Goal: Task Accomplishment & Management: Manage account settings

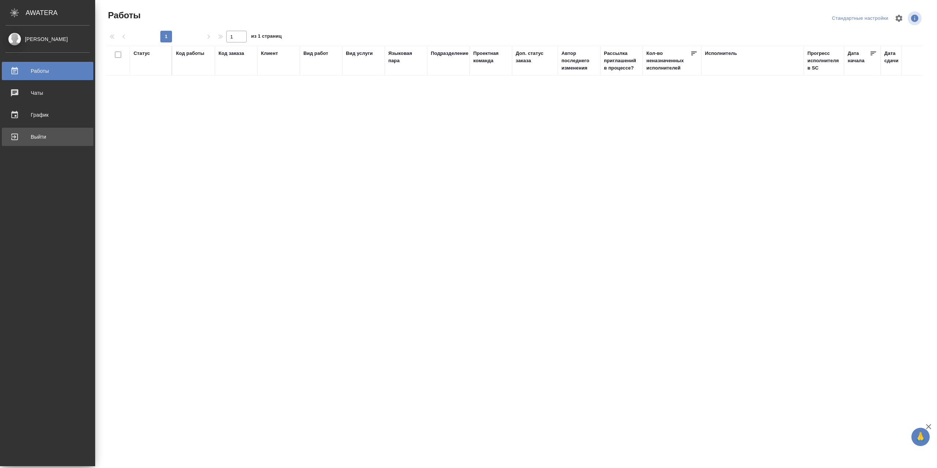
click at [46, 135] on div "Выйти" at bounding box center [47, 136] width 84 height 11
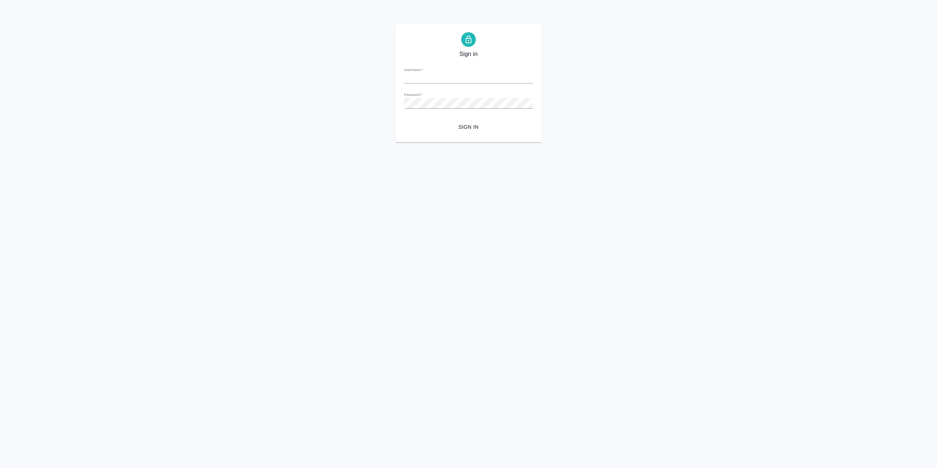
type input "r.sarkhatov@awatera.com"
click at [483, 124] on span "Sign in" at bounding box center [468, 127] width 117 height 9
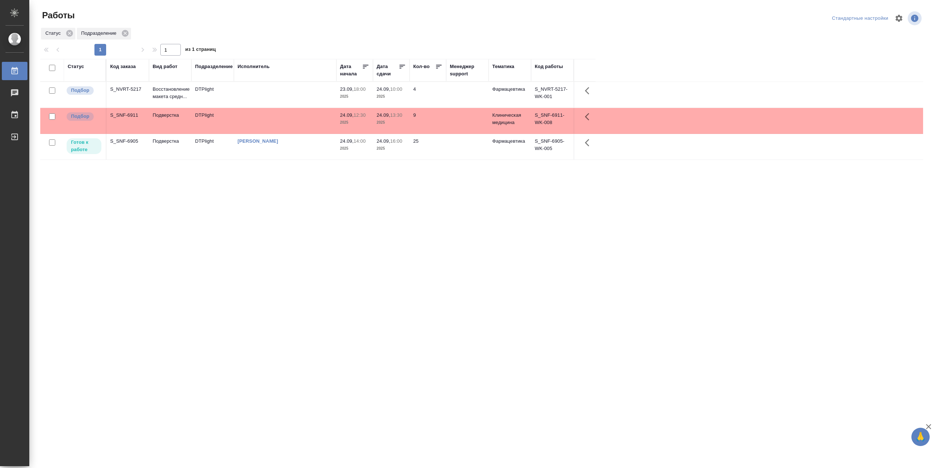
click at [252, 90] on td at bounding box center [285, 95] width 103 height 26
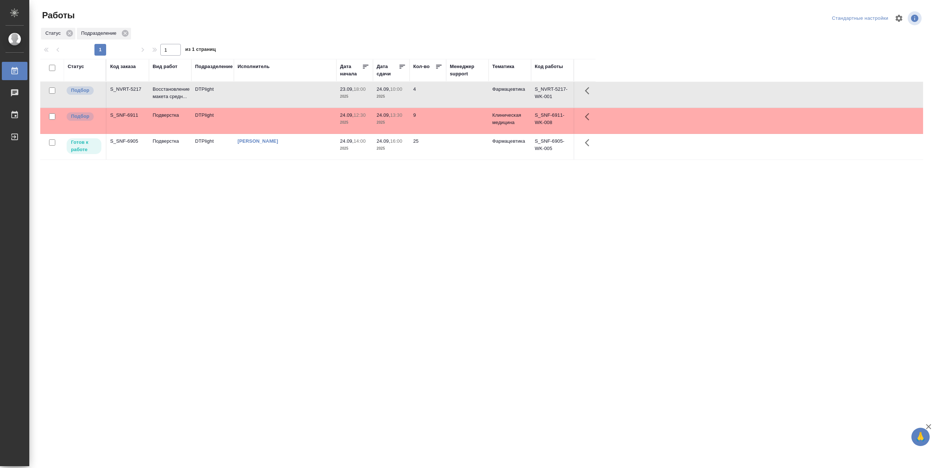
click at [252, 90] on td at bounding box center [285, 95] width 103 height 26
click at [302, 152] on td "[PERSON_NAME]" at bounding box center [285, 147] width 103 height 26
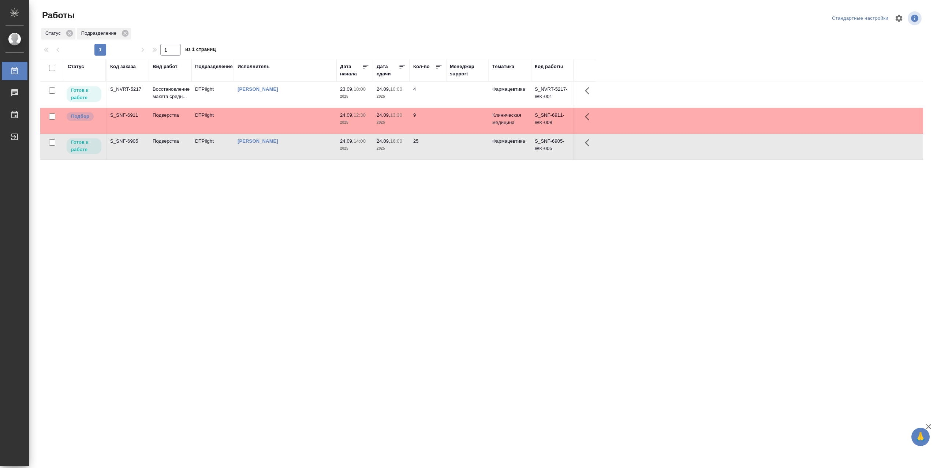
click at [299, 154] on td "[PERSON_NAME]" at bounding box center [285, 147] width 103 height 26
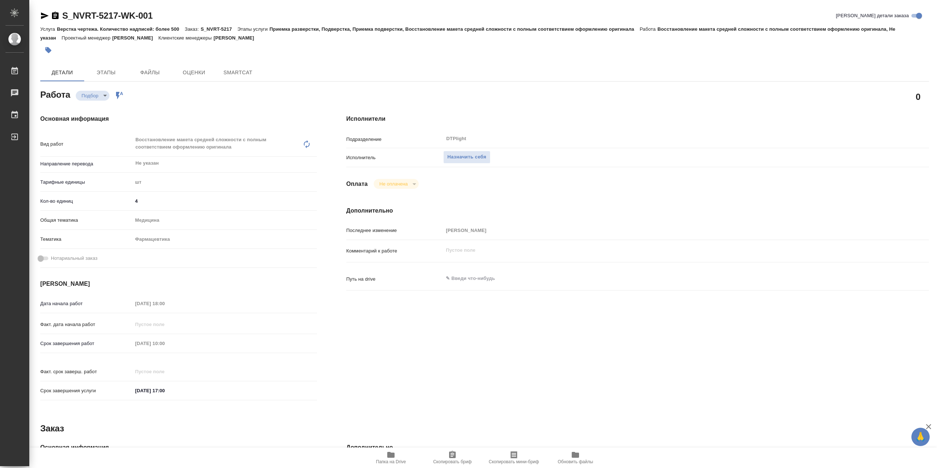
type textarea "x"
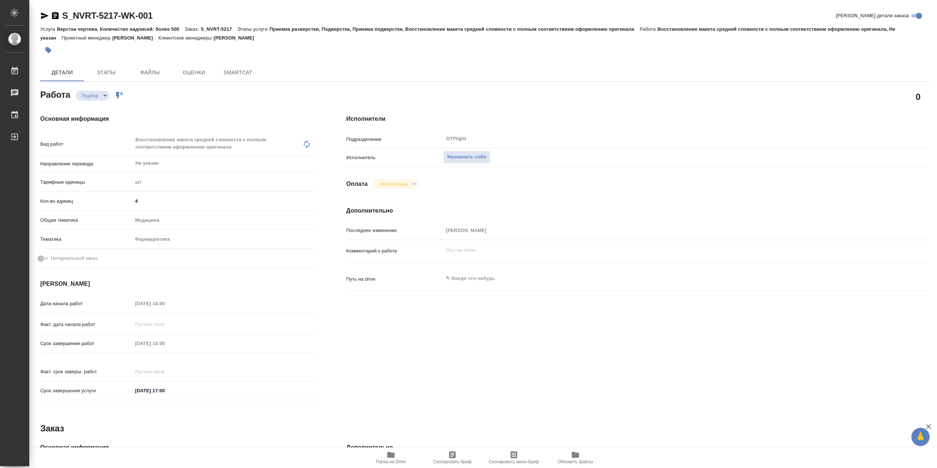
type textarea "x"
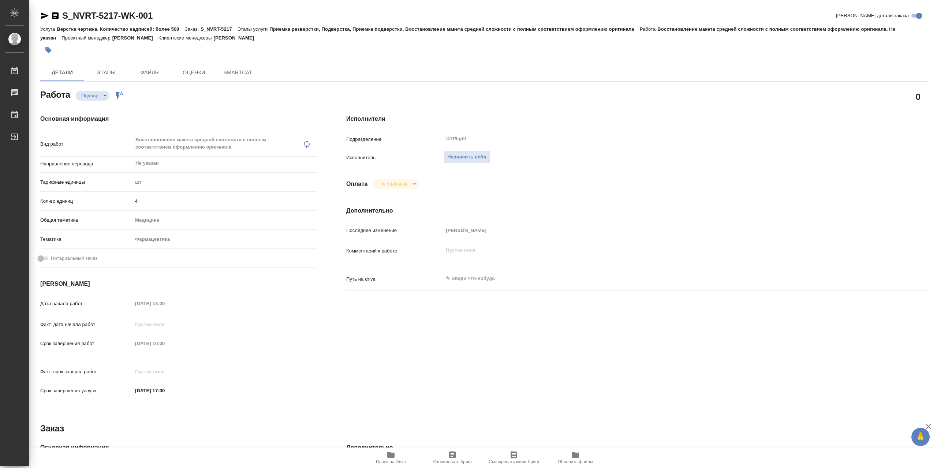
type textarea "x"
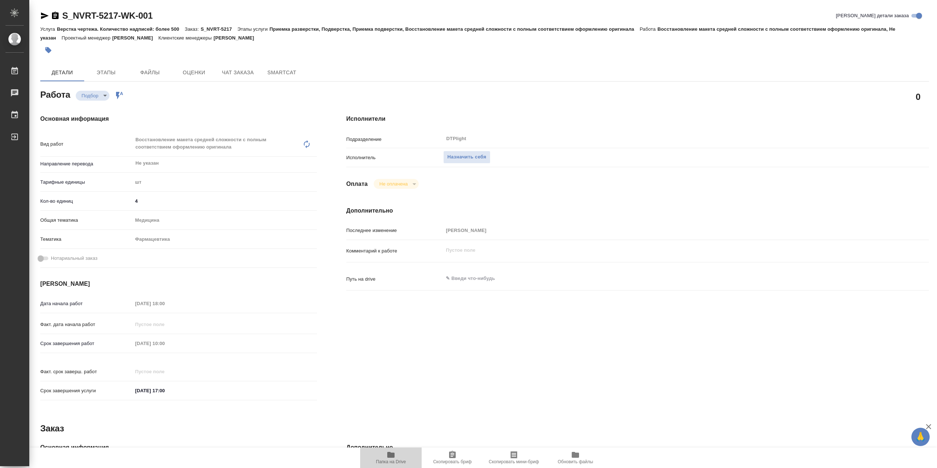
click at [390, 461] on span "Папка на Drive" at bounding box center [391, 461] width 30 height 5
type textarea "x"
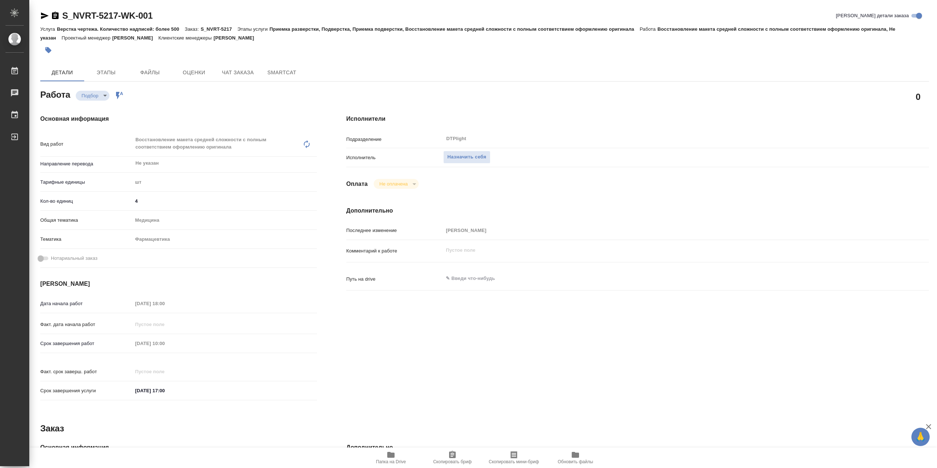
type textarea "x"
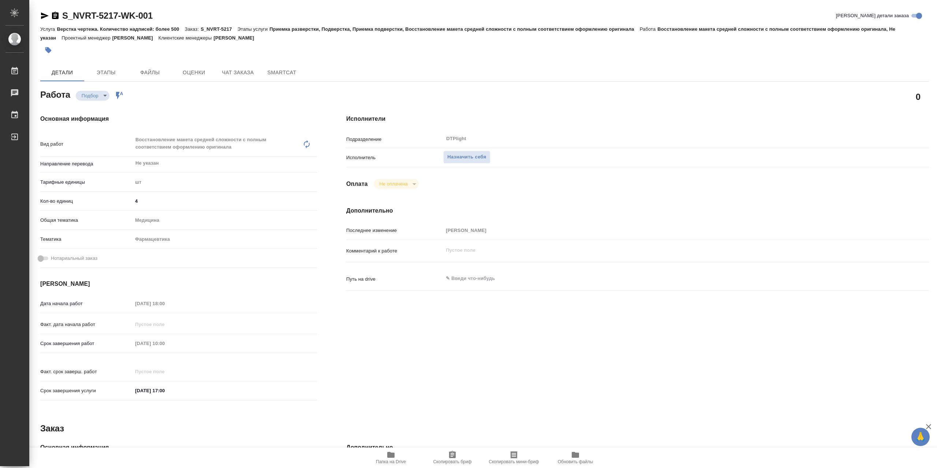
type textarea "x"
click at [500, 156] on div "Назначить себя" at bounding box center [661, 157] width 437 height 13
click at [486, 159] on span "Назначить себя" at bounding box center [466, 157] width 39 height 8
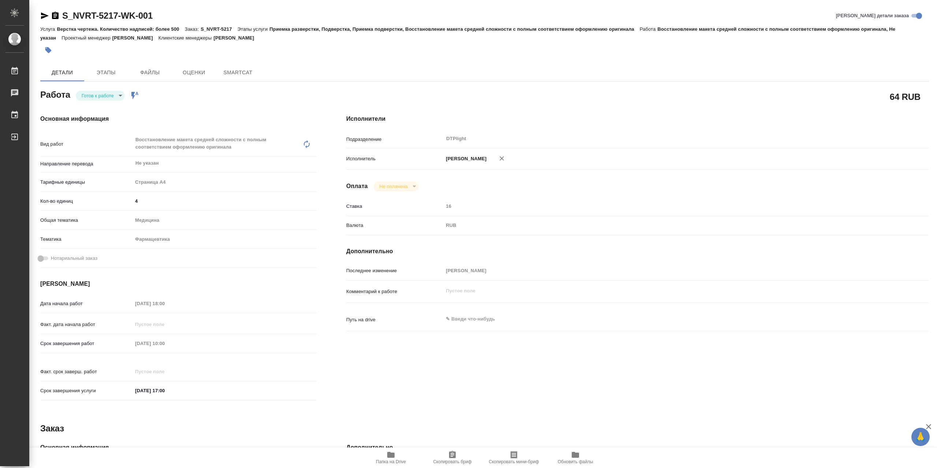
type textarea "x"
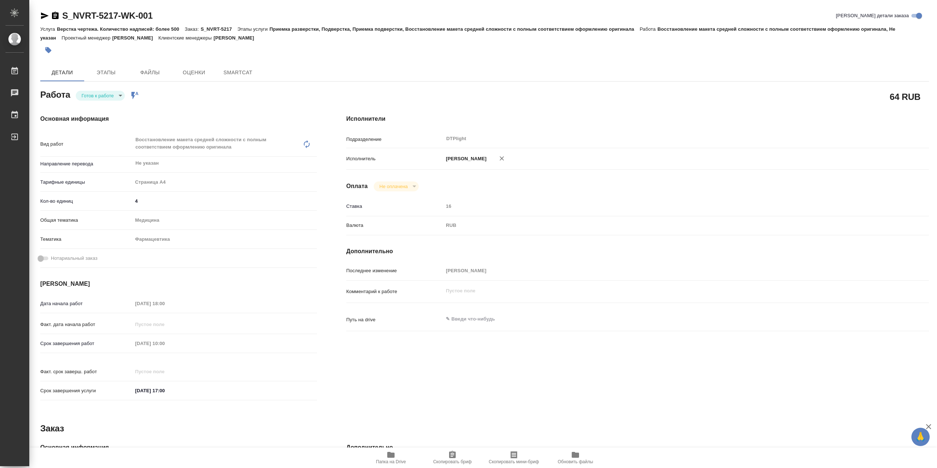
type textarea "x"
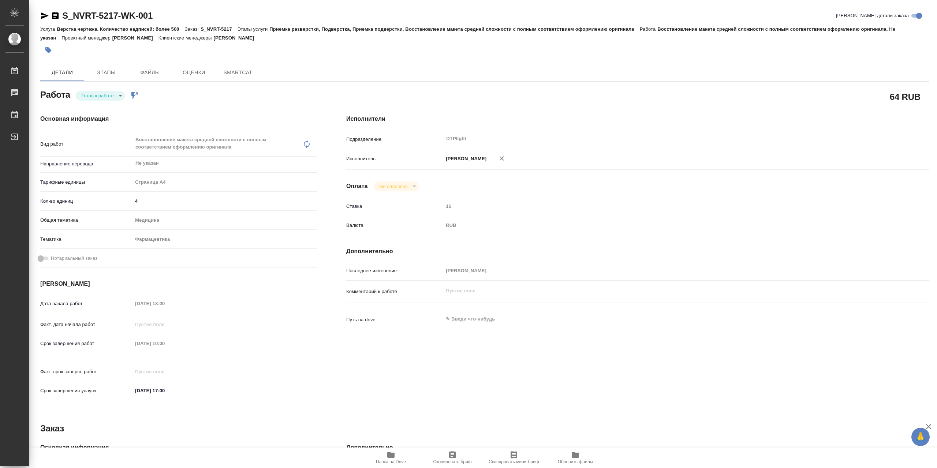
click at [105, 104] on div "Основная информация Вид работ Восстановление макета средней сложности с полным …" at bounding box center [179, 260] width 306 height 320
type textarea "x"
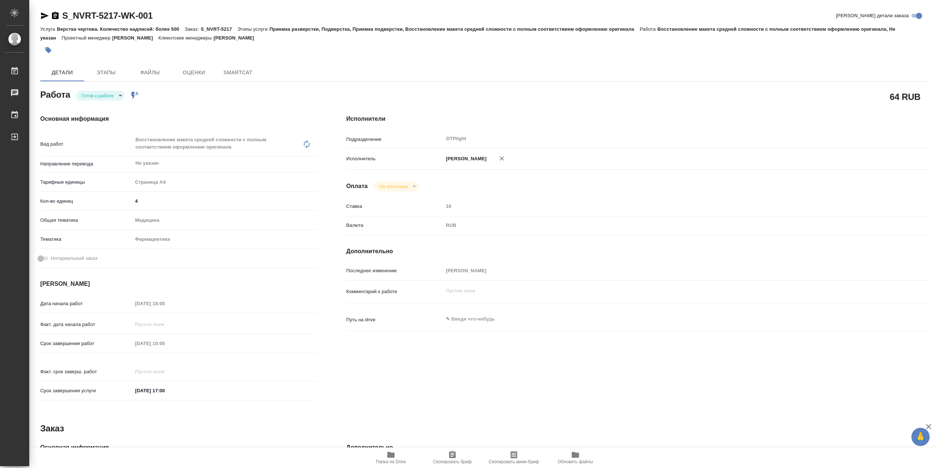
type textarea "x"
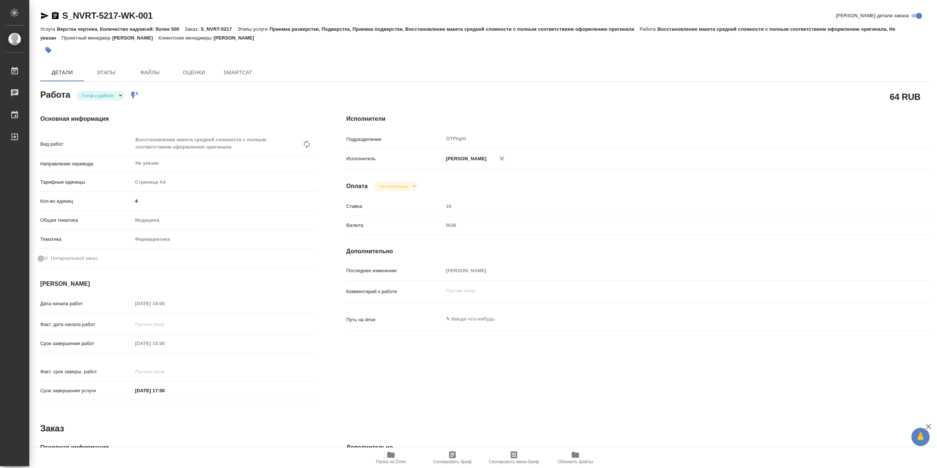
type textarea "x"
click at [108, 101] on body "🙏 .cls-1 fill:#fff; AWATERA Сархатов Руслан Работы Чаты График Выйти S_NVRT-521…" at bounding box center [468, 234] width 937 height 468
click at [122, 96] on li "В работе" at bounding box center [100, 98] width 49 height 12
type textarea "x"
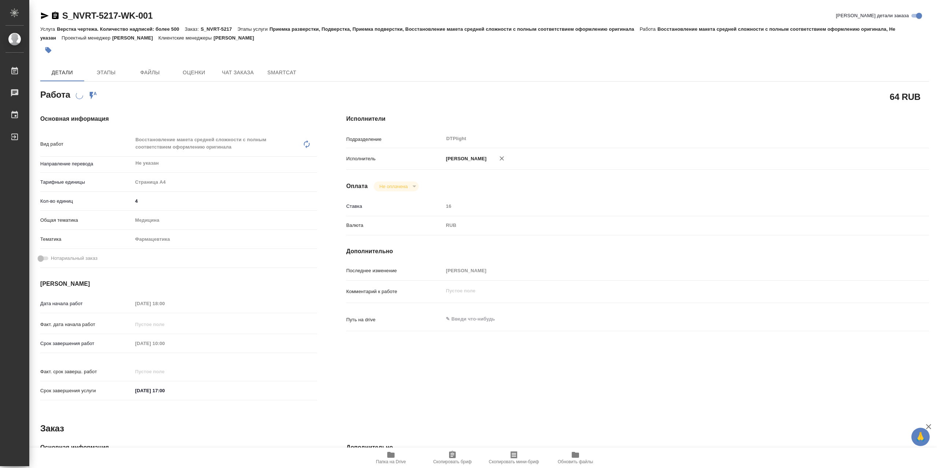
type textarea "x"
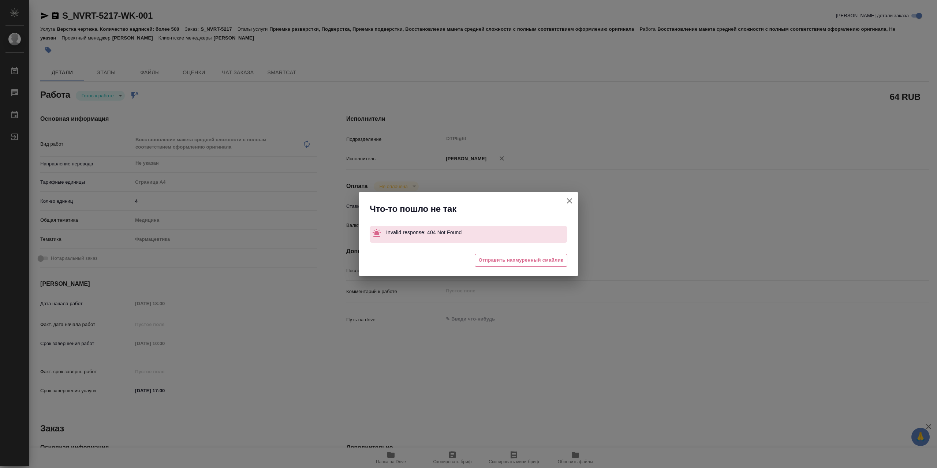
type textarea "x"
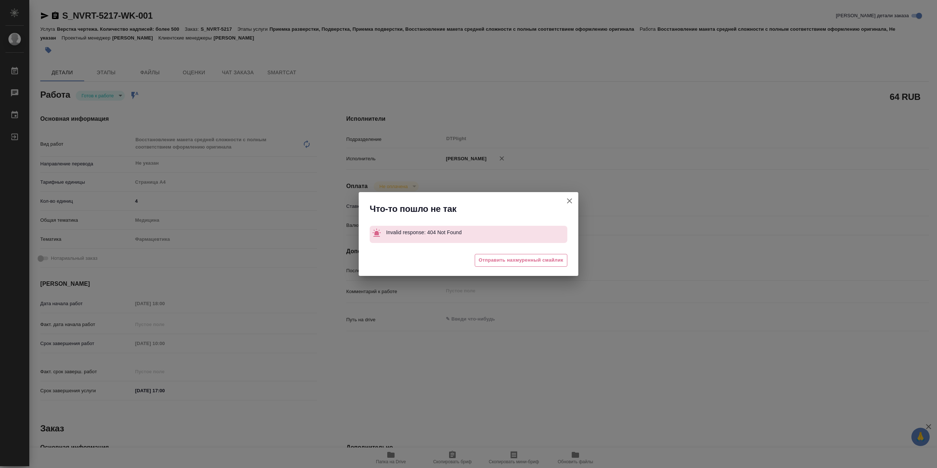
type textarea "x"
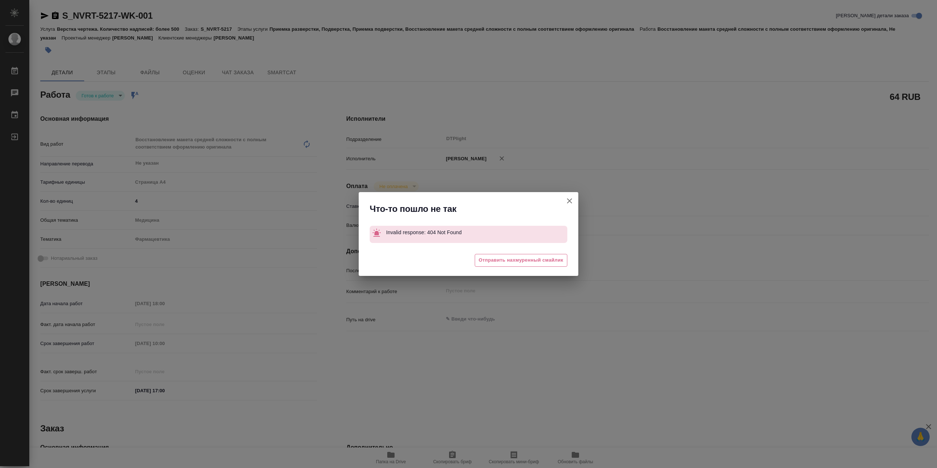
type textarea "x"
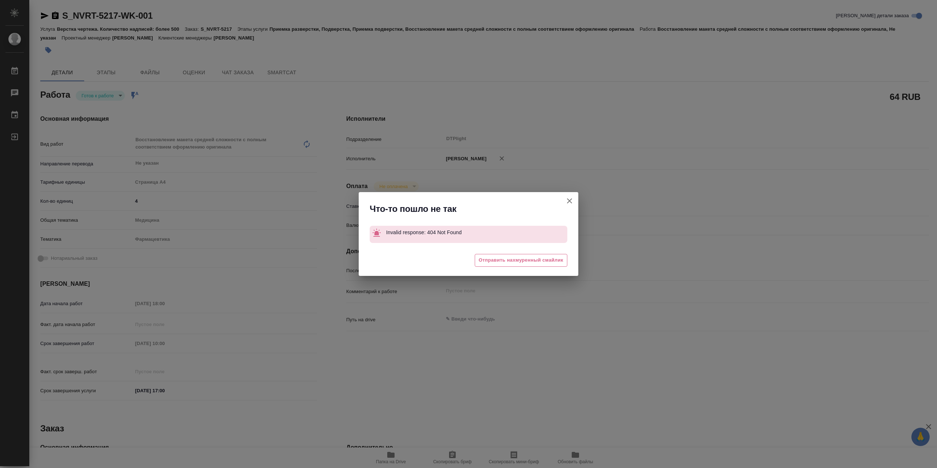
type textarea "x"
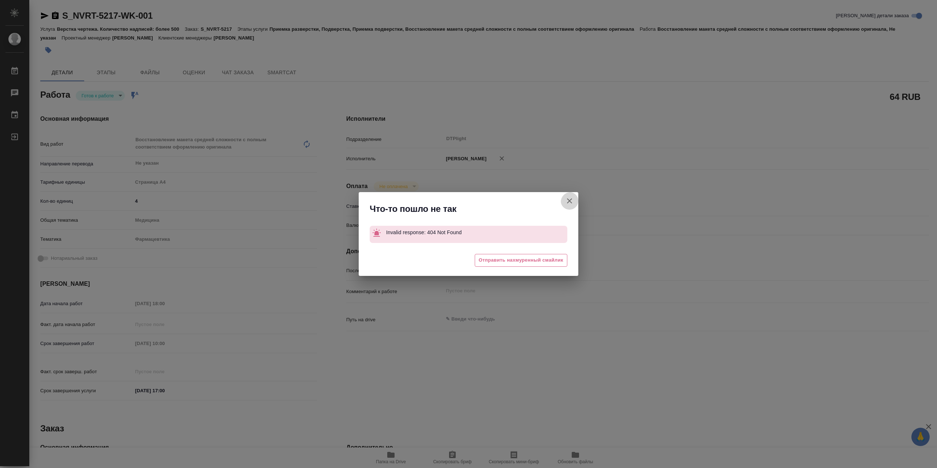
click at [564, 209] on button "[PERSON_NAME] детали заказа" at bounding box center [570, 201] width 18 height 18
type textarea "x"
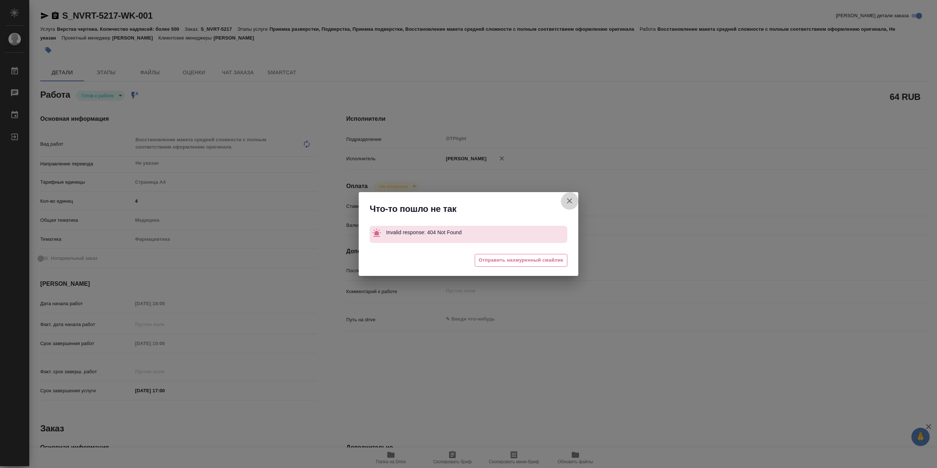
type textarea "x"
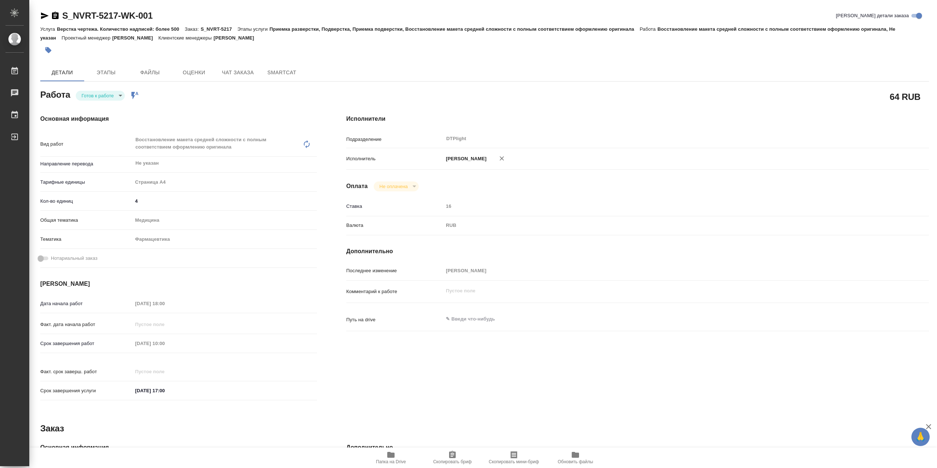
type textarea "x"
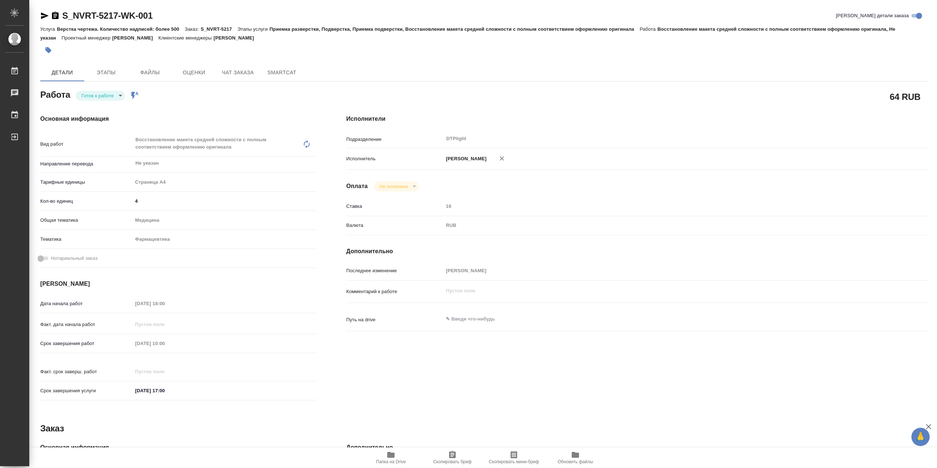
click at [107, 98] on body "🙏 .cls-1 fill:#fff; AWATERA Сархатов Руслан Работы 0 Чаты График Выйти S_NVRT-5…" at bounding box center [468, 234] width 937 height 468
click at [107, 100] on li "В работе" at bounding box center [100, 98] width 49 height 12
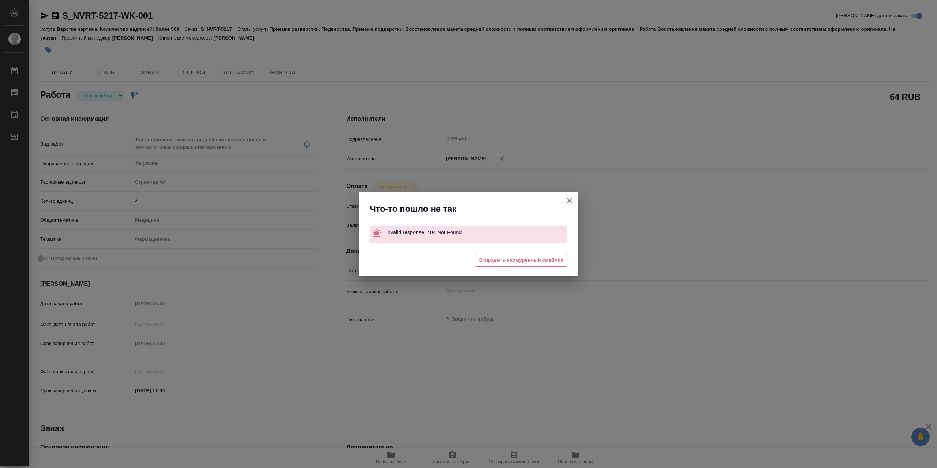
type textarea "x"
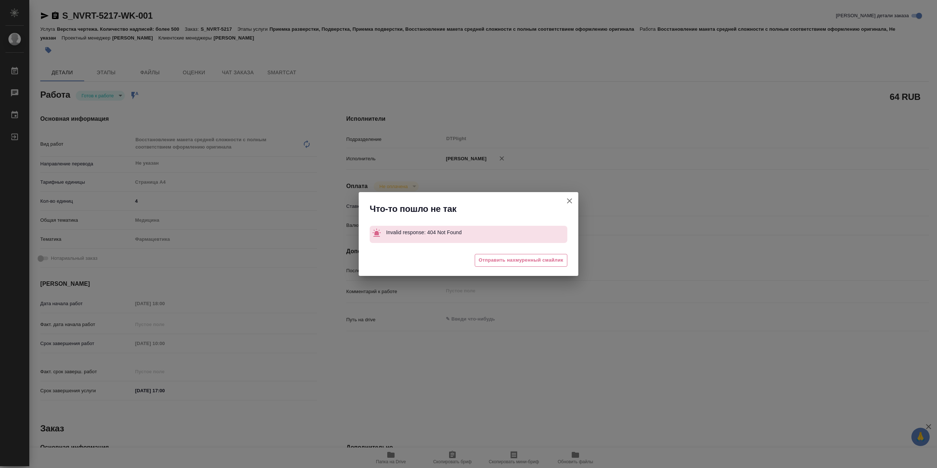
type textarea "x"
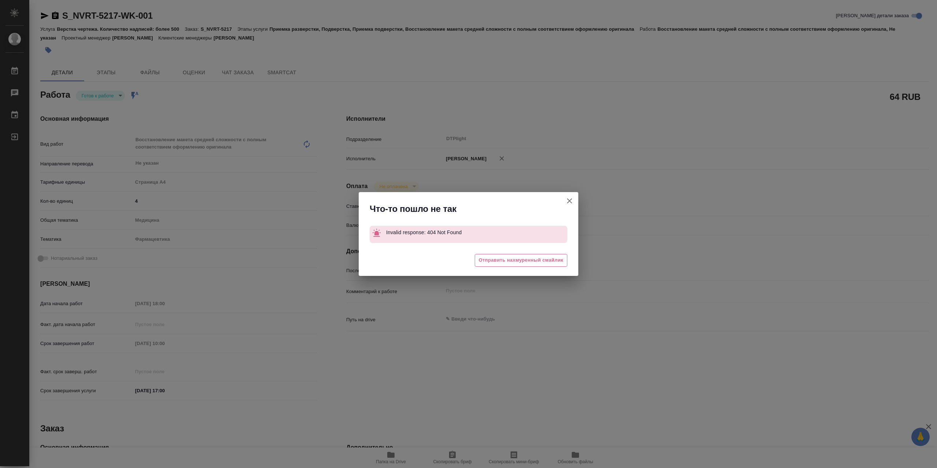
click at [561, 194] on div at bounding box center [570, 203] width 18 height 23
type textarea "x"
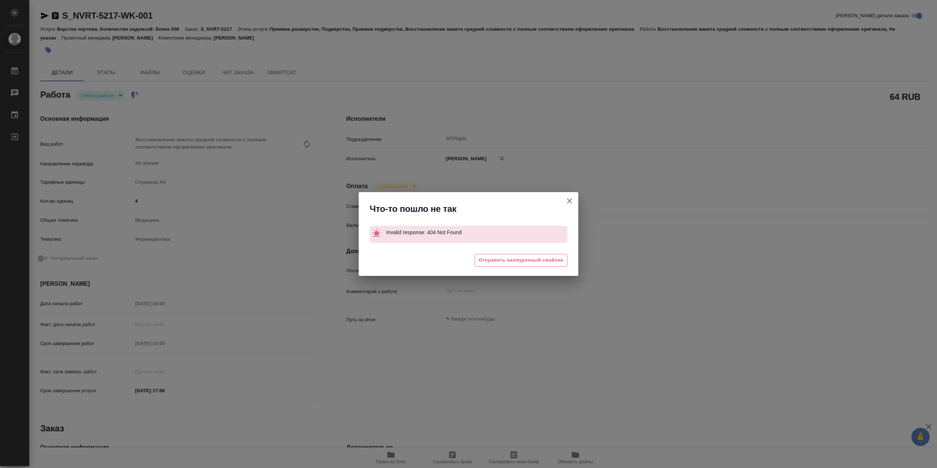
type textarea "x"
click at [570, 198] on icon "button" at bounding box center [569, 201] width 9 height 9
type textarea "x"
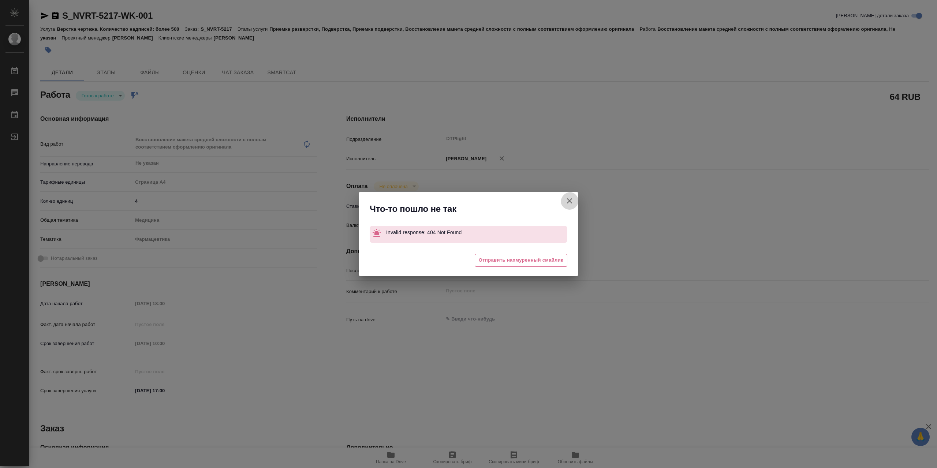
type textarea "x"
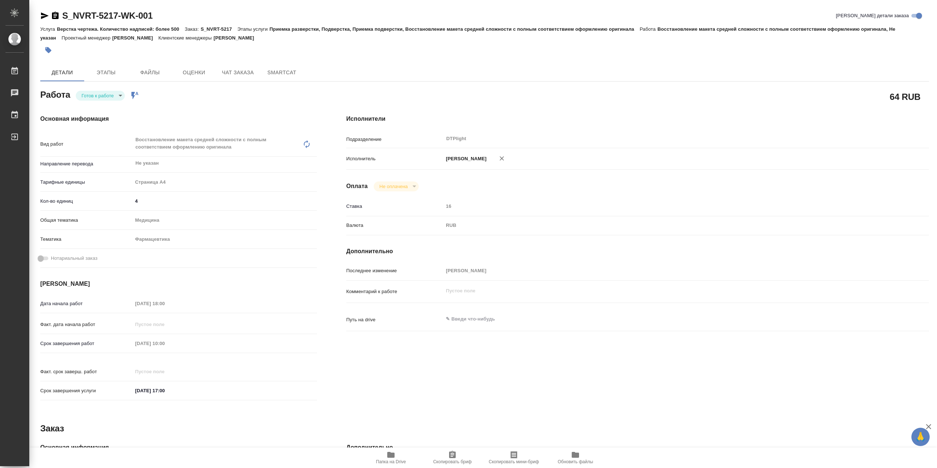
click at [396, 461] on span "Папка на Drive" at bounding box center [391, 461] width 30 height 5
click at [93, 96] on body "🙏 .cls-1 fill:#fff; AWATERA Сархатов Руслан Работы 0 Чаты График Выйти S_NVRT-5…" at bounding box center [468, 234] width 937 height 468
click at [110, 111] on li "Выполнен" at bounding box center [100, 110] width 49 height 12
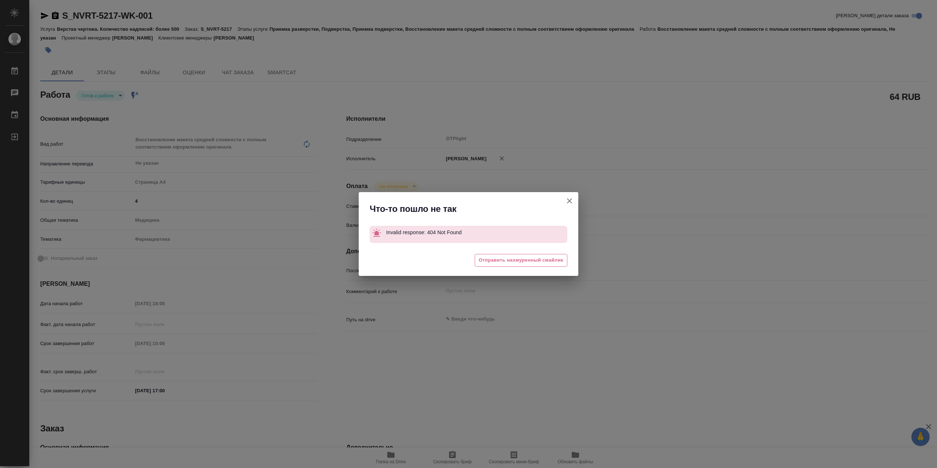
type textarea "x"
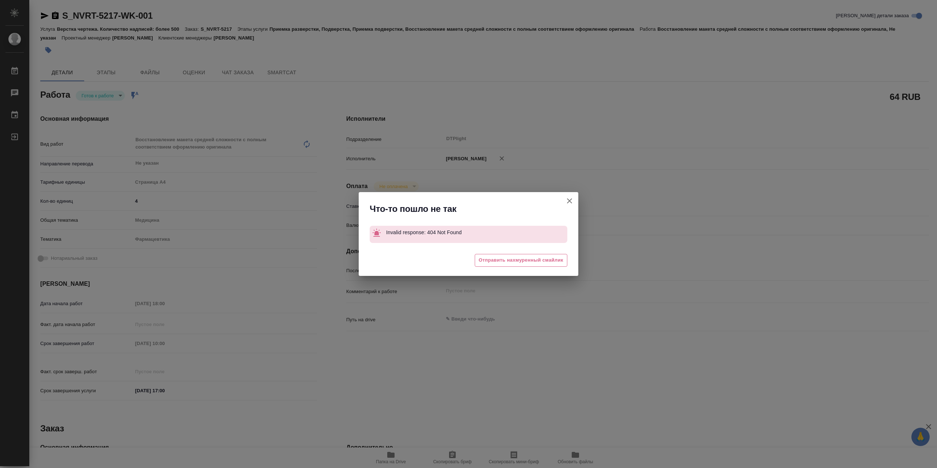
type textarea "x"
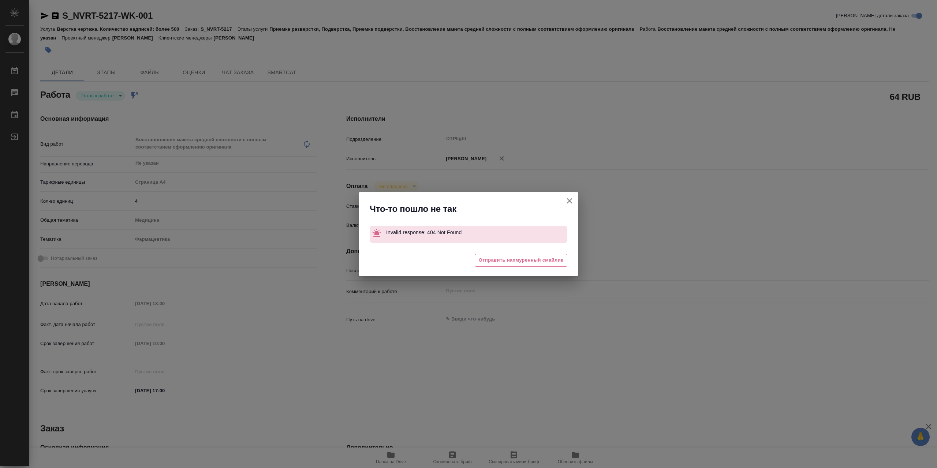
type textarea "x"
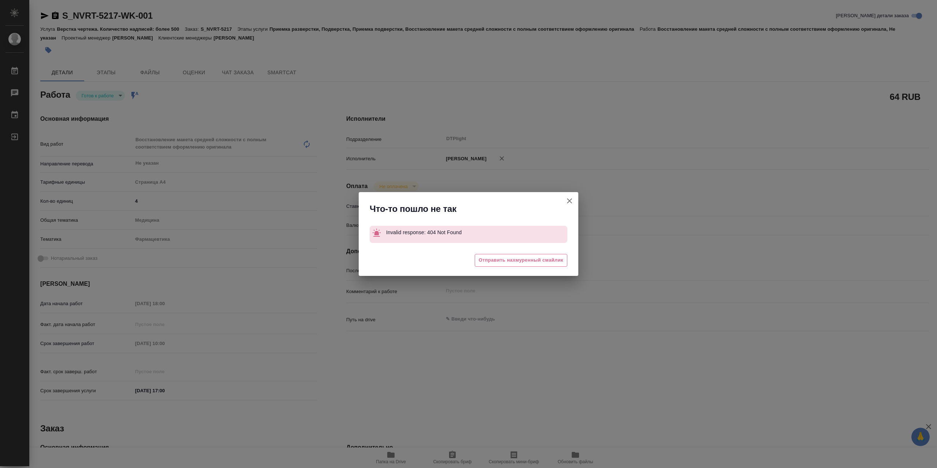
type textarea "x"
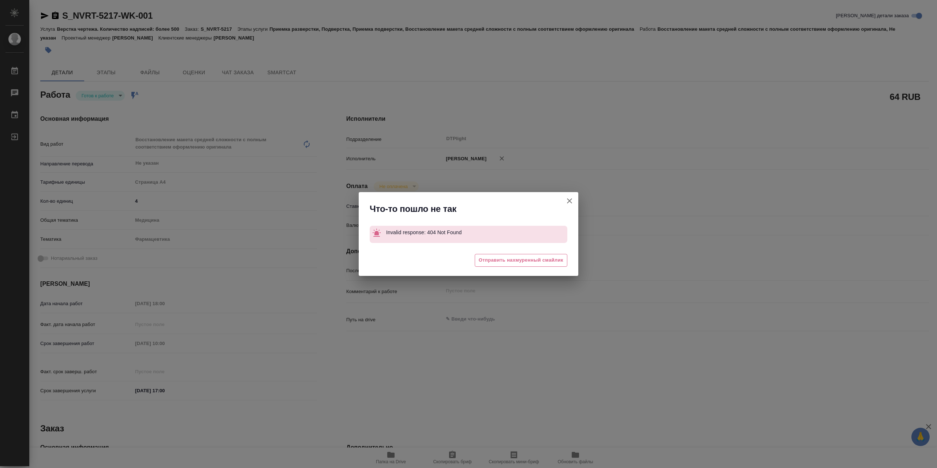
click at [572, 200] on icon "button" at bounding box center [569, 201] width 9 height 9
type textarea "x"
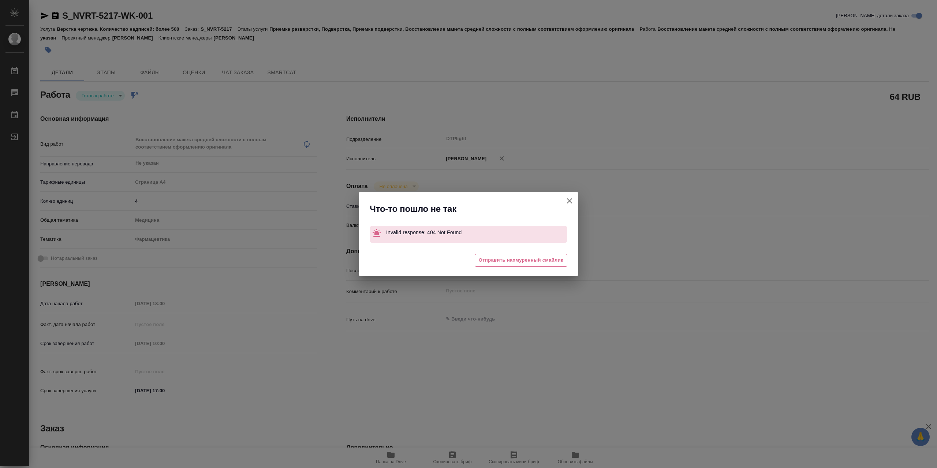
type textarea "x"
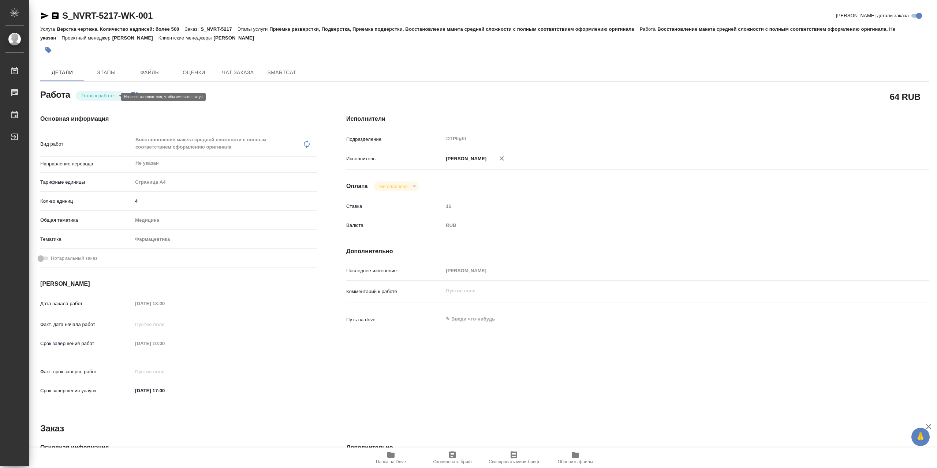
click at [108, 98] on body "🙏 .cls-1 fill:#fff; AWATERA Сархатов Руслан Работы 0 Чаты График Выйти S_NVRT-5…" at bounding box center [468, 234] width 937 height 468
click at [115, 96] on li "В работе" at bounding box center [100, 98] width 49 height 12
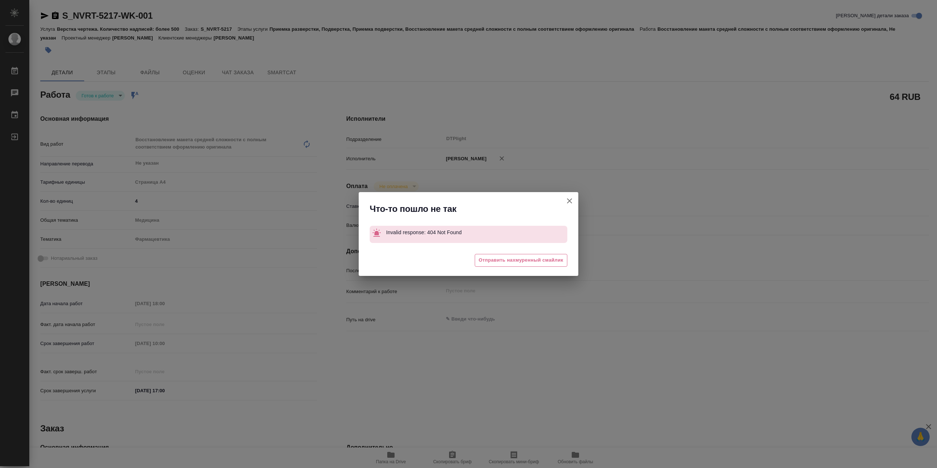
type textarea "x"
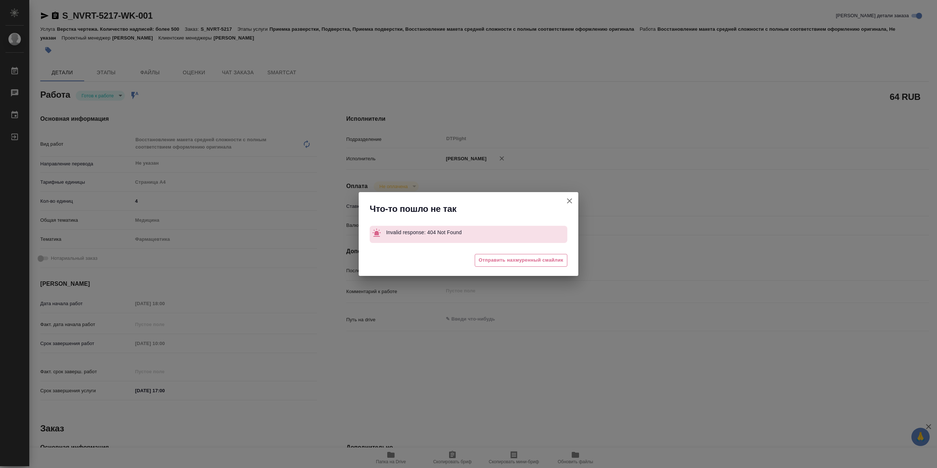
type textarea "x"
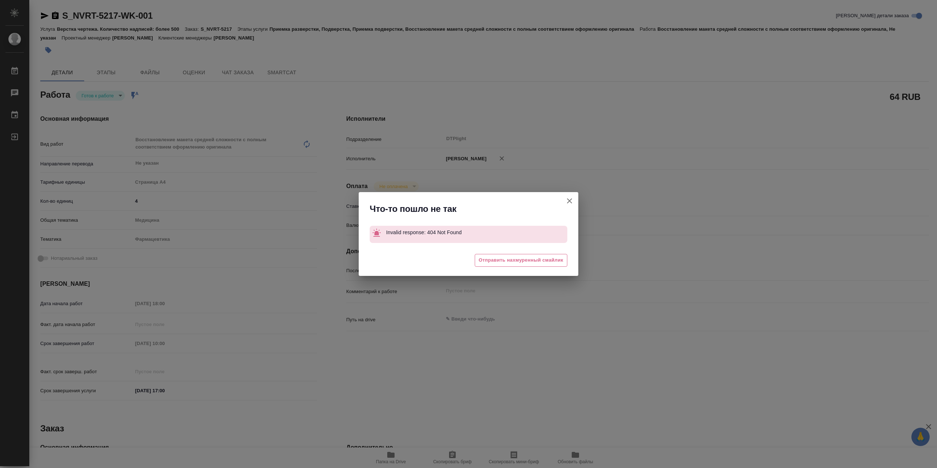
type textarea "x"
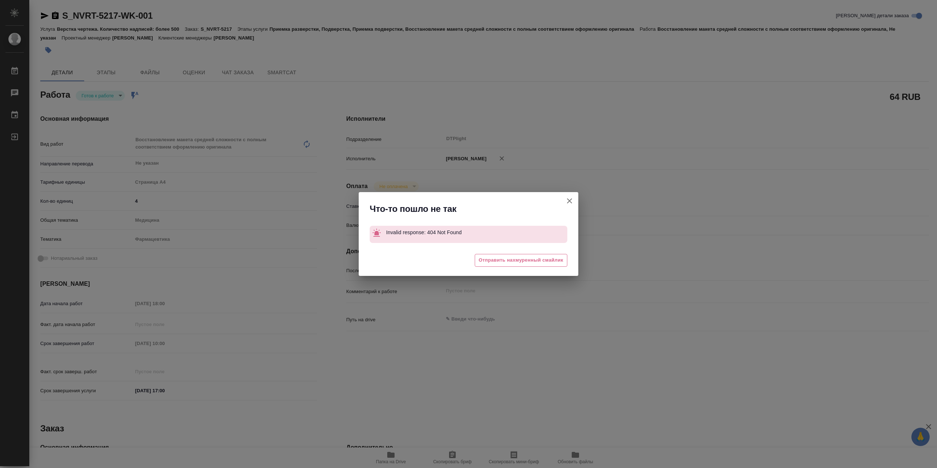
type textarea "x"
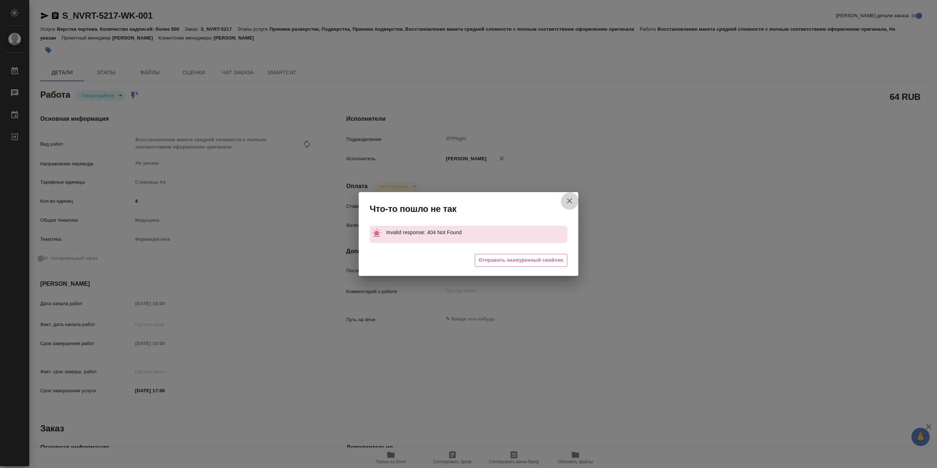
click at [570, 198] on icon "button" at bounding box center [569, 201] width 9 height 9
type textarea "x"
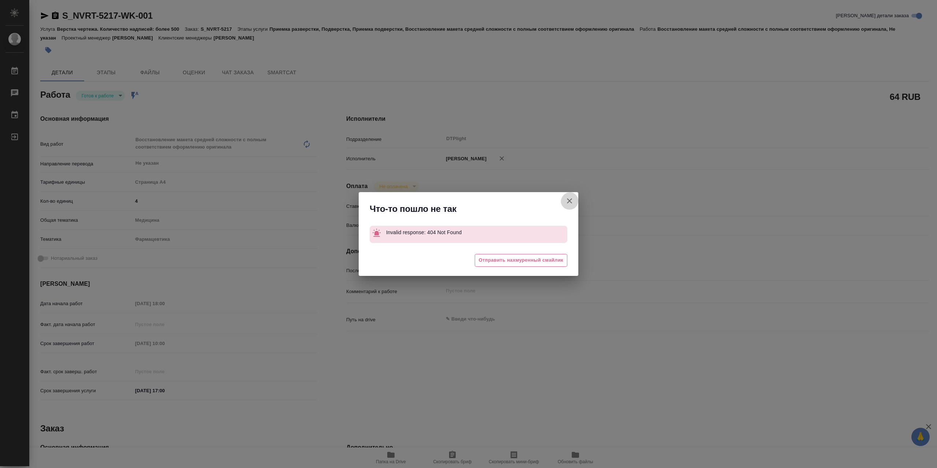
type textarea "x"
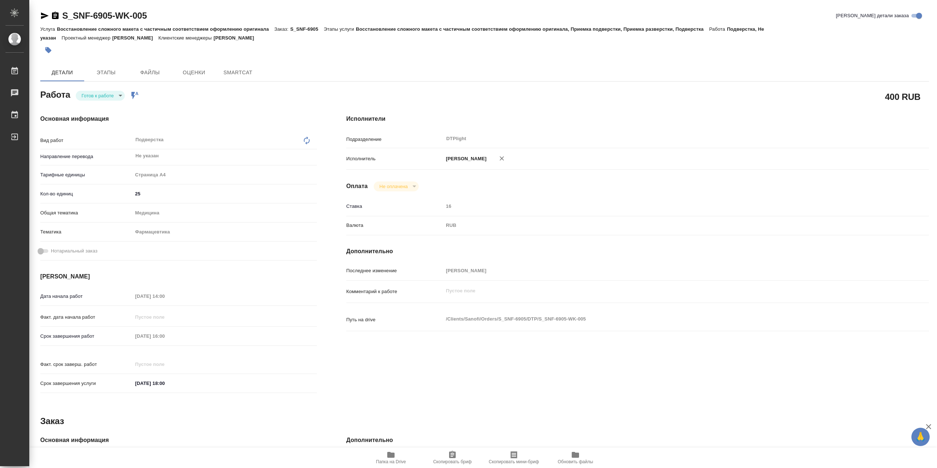
type textarea "x"
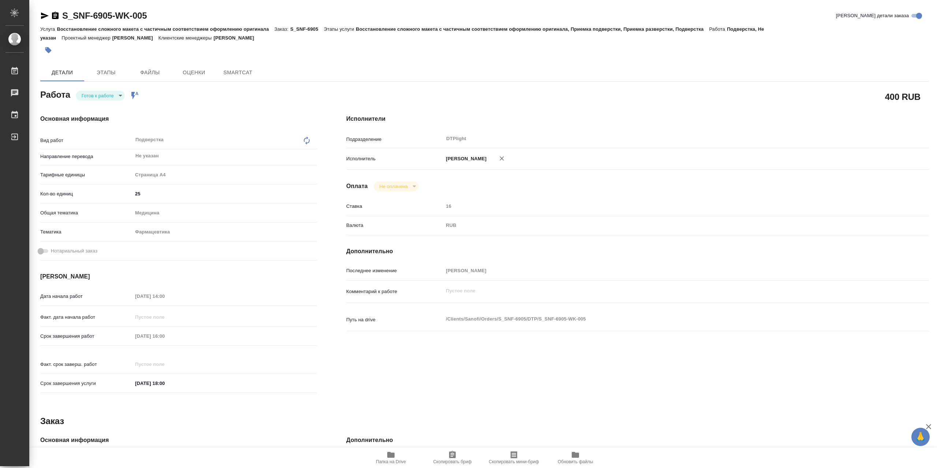
type textarea "x"
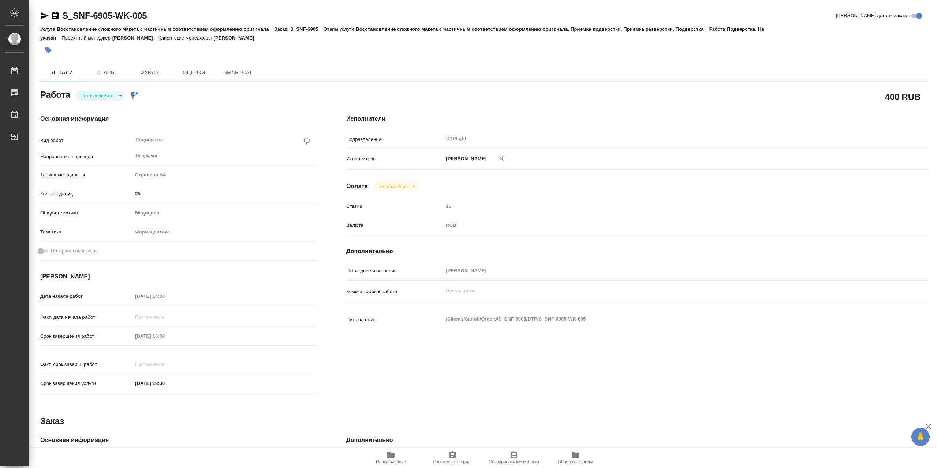
type textarea "x"
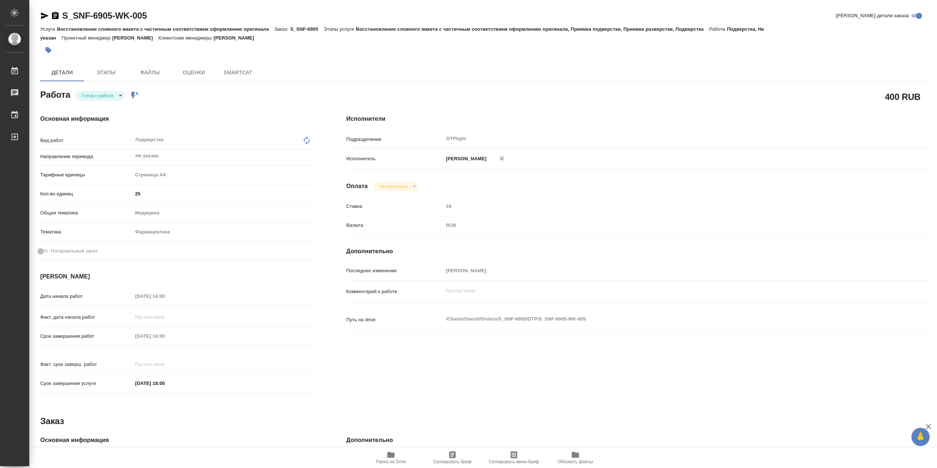
type textarea "x"
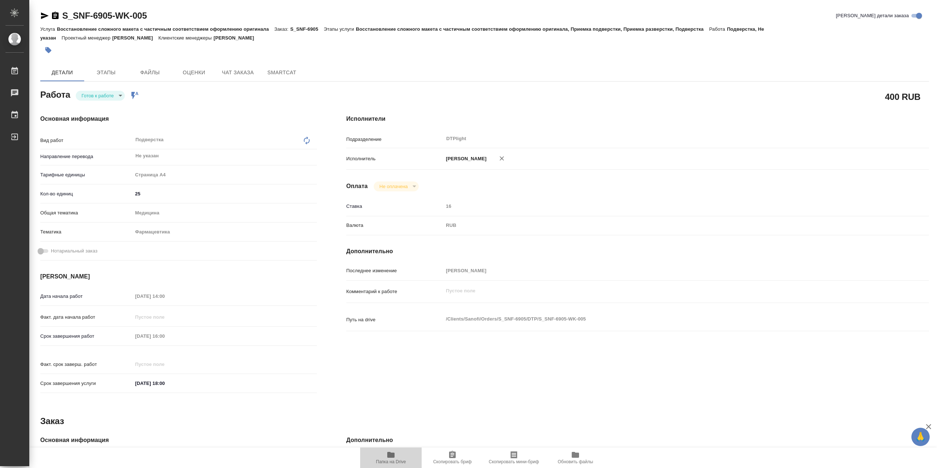
click at [392, 456] on icon "button" at bounding box center [390, 455] width 7 height 6
type textarea "x"
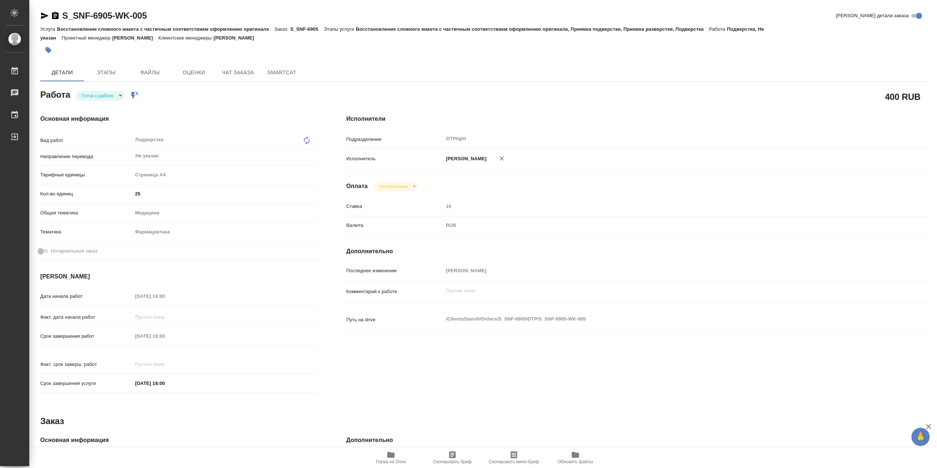
type textarea "x"
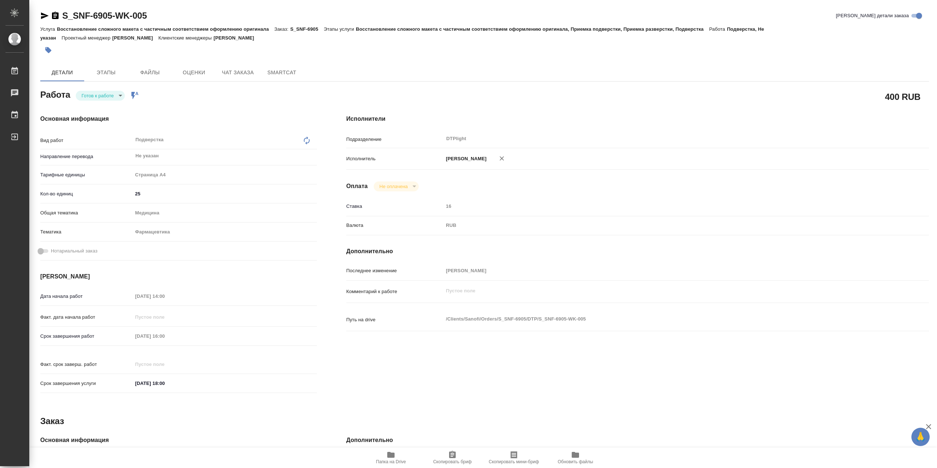
type textarea "x"
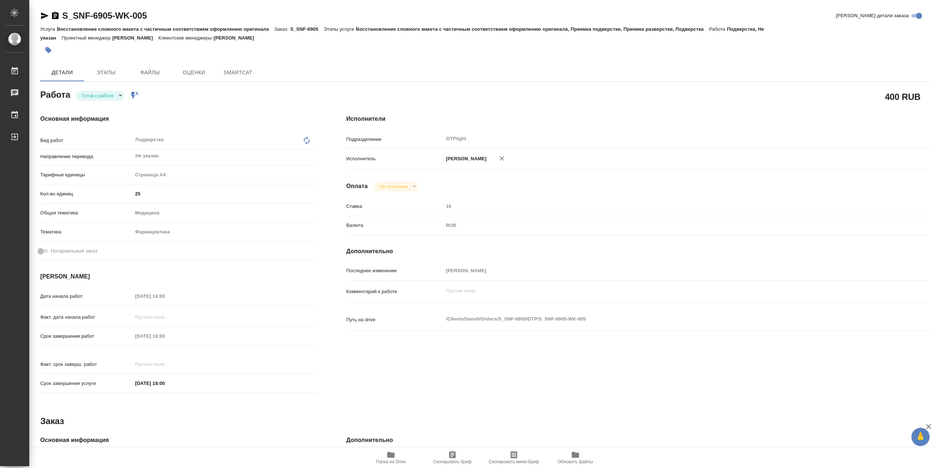
type textarea "x"
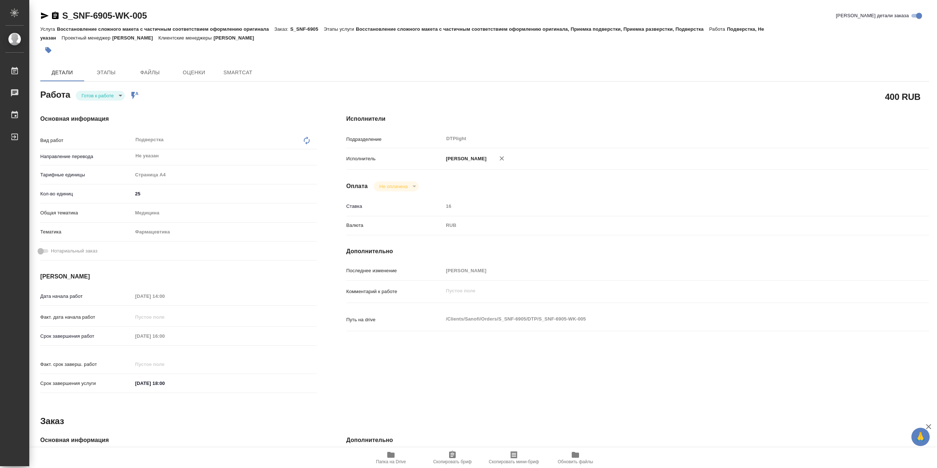
type textarea "x"
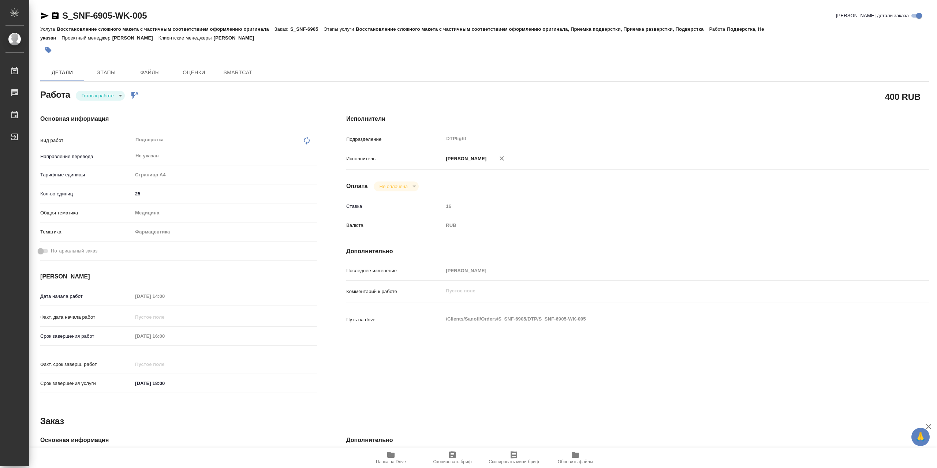
type textarea "x"
click at [394, 452] on icon "button" at bounding box center [390, 455] width 7 height 6
type textarea "x"
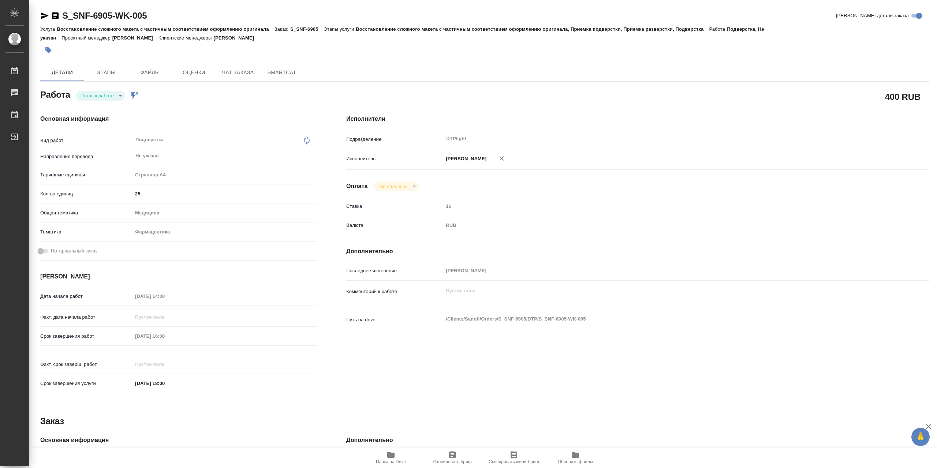
type textarea "x"
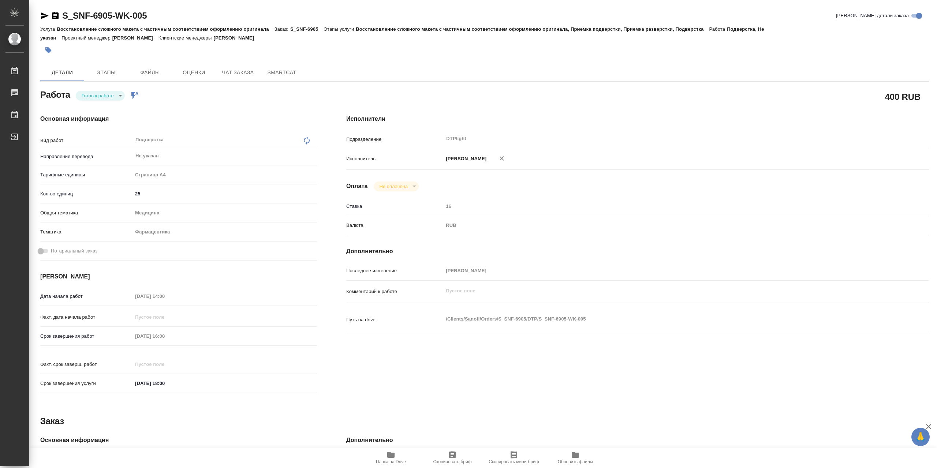
type textarea "x"
